Goal: Task Accomplishment & Management: Use online tool/utility

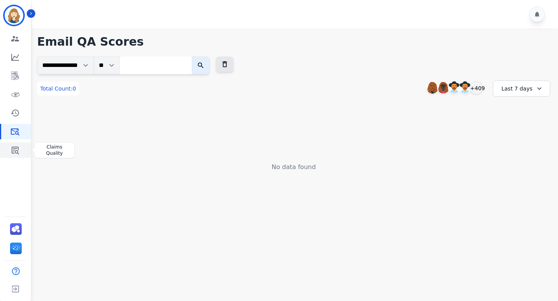
click at [15, 150] on icon "Sidebar" at bounding box center [14, 150] width 9 height 9
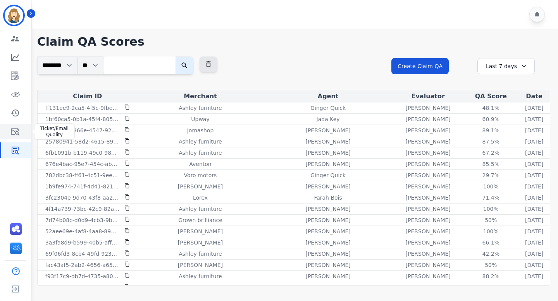
click at [17, 129] on icon "Sidebar" at bounding box center [15, 132] width 9 height 7
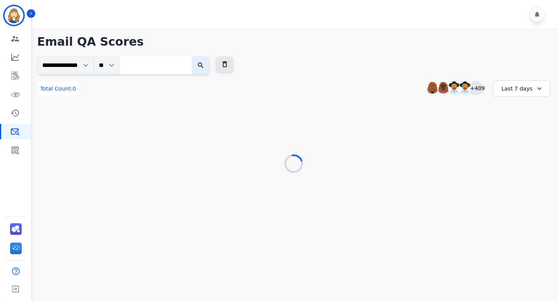
click at [477, 89] on div "+409" at bounding box center [475, 87] width 13 height 13
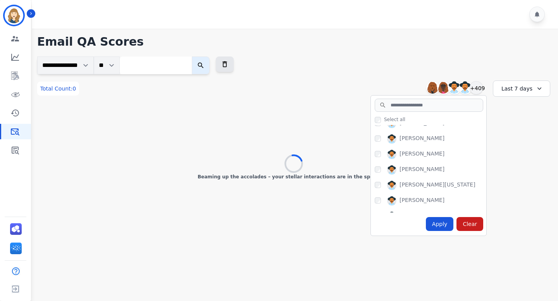
scroll to position [140, 0]
click at [443, 221] on div "Apply" at bounding box center [439, 224] width 28 height 14
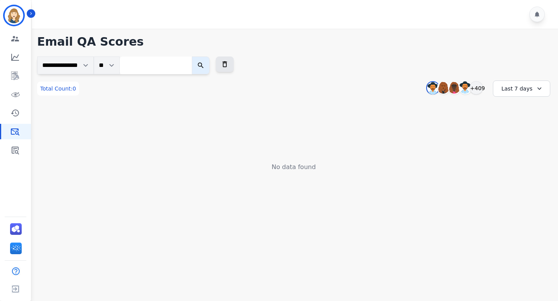
click at [521, 89] on div "Last 7 days" at bounding box center [520, 89] width 57 height 16
click at [512, 163] on li "Last 90 days" at bounding box center [526, 164] width 39 height 8
click at [514, 84] on div "Last 90 days" at bounding box center [520, 89] width 57 height 16
click at [521, 173] on li "Last 12 months" at bounding box center [526, 176] width 39 height 15
click at [474, 88] on div "+409" at bounding box center [473, 87] width 13 height 13
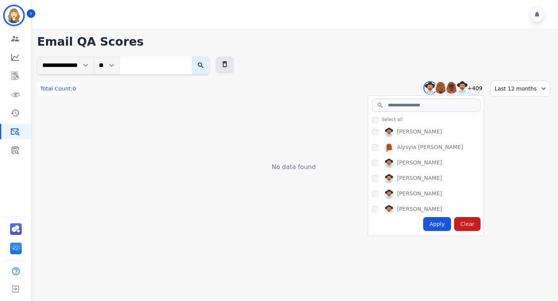
scroll to position [270, 0]
click at [442, 222] on div "Apply" at bounding box center [437, 224] width 28 height 14
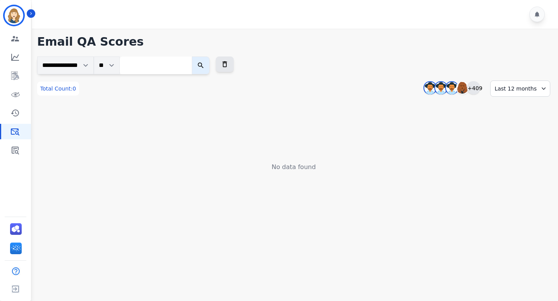
click at [473, 88] on div "+409" at bounding box center [473, 87] width 13 height 13
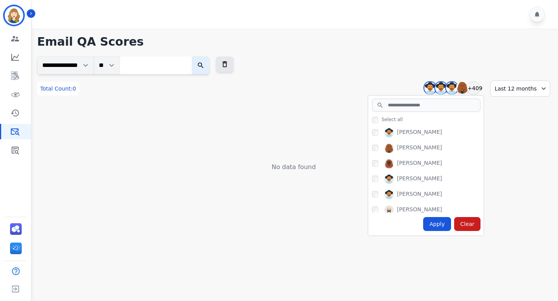
scroll to position [0, 0]
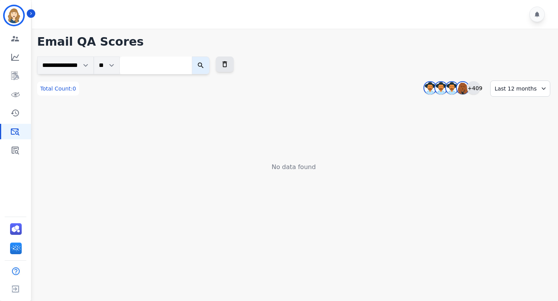
click at [477, 86] on div "+409" at bounding box center [473, 87] width 13 height 13
click at [17, 77] on icon "Sidebar" at bounding box center [15, 75] width 6 height 7
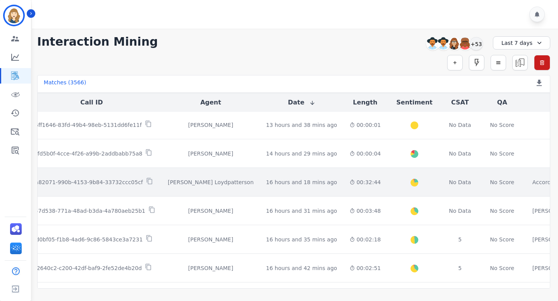
scroll to position [1, 0]
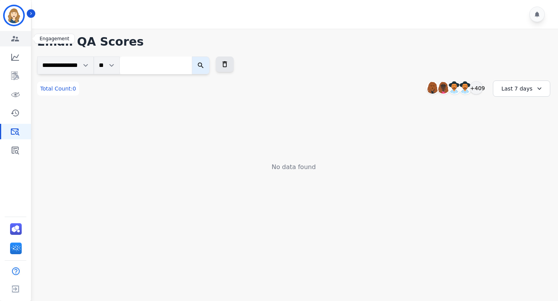
click at [15, 35] on icon "Sidebar" at bounding box center [14, 38] width 9 height 9
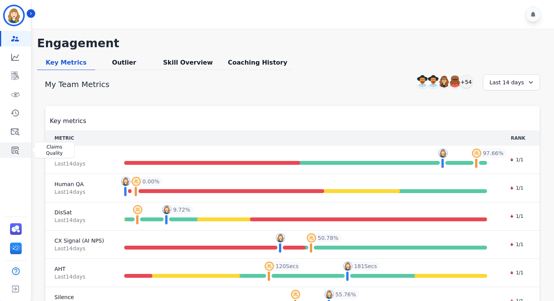
click at [14, 151] on icon "Sidebar" at bounding box center [14, 150] width 9 height 9
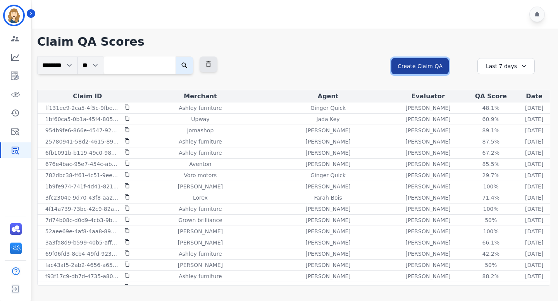
click at [417, 67] on button "Create Claim QA" at bounding box center [419, 66] width 57 height 16
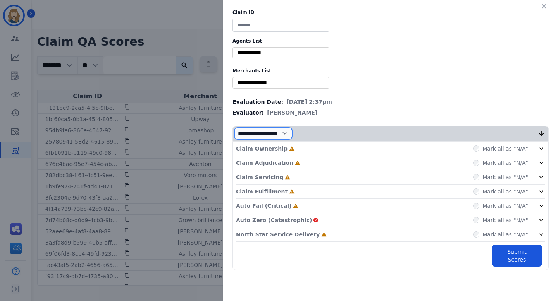
click at [283, 135] on select "**********" at bounding box center [263, 134] width 58 height 12
select select "*"
click at [234, 139] on select "**********" at bounding box center [263, 134] width 58 height 12
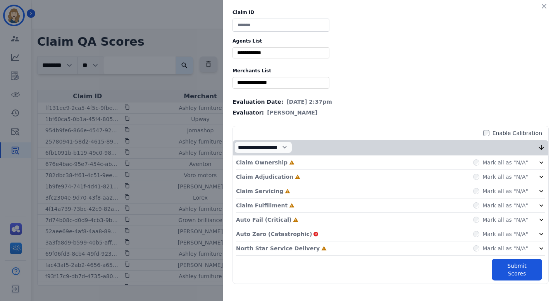
click at [193, 49] on div "Claim ID Agents List ** [PERSON_NAME] [PERSON_NAME] [PERSON_NAME] [PERSON_NAME]…" at bounding box center [279, 150] width 558 height 301
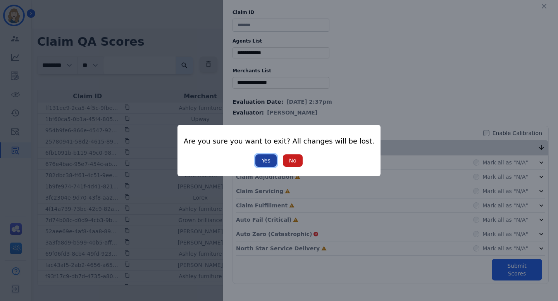
click at [266, 159] on button "Yes" at bounding box center [265, 160] width 21 height 12
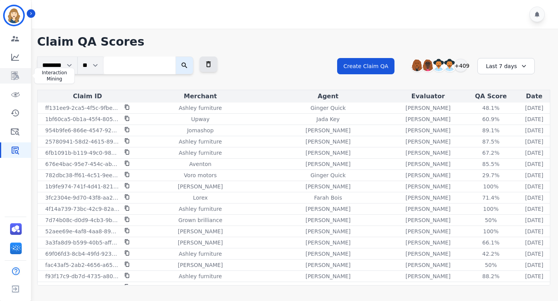
click at [13, 70] on link "Sidebar" at bounding box center [16, 75] width 30 height 15
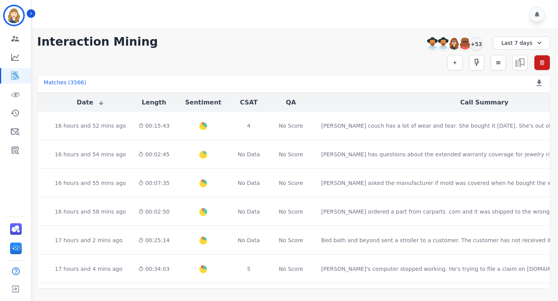
scroll to position [432, 227]
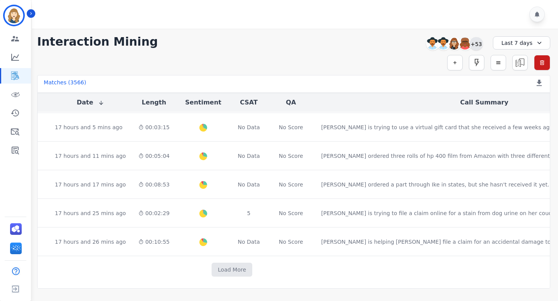
click at [477, 43] on div "+53" at bounding box center [475, 43] width 13 height 13
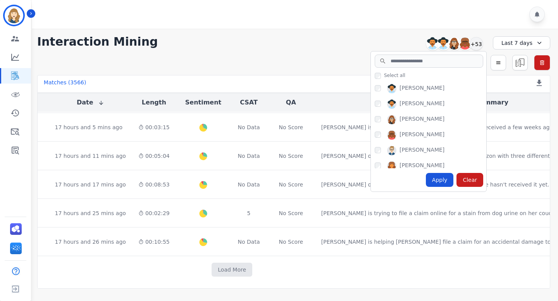
drag, startPoint x: 441, startPoint y: 89, endPoint x: 393, endPoint y: 89, distance: 48.8
click at [393, 89] on div "[PERSON_NAME]" at bounding box center [430, 90] width 112 height 12
copy div "[PERSON_NAME]"
